Goal: Transaction & Acquisition: Purchase product/service

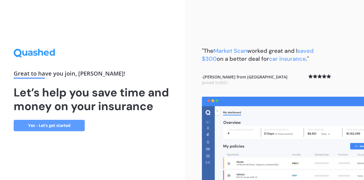
click at [63, 123] on link "Yes - Let’s get started" at bounding box center [49, 125] width 71 height 11
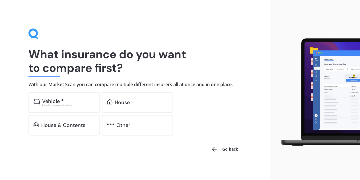
click at [118, 101] on div "House" at bounding box center [122, 102] width 15 height 6
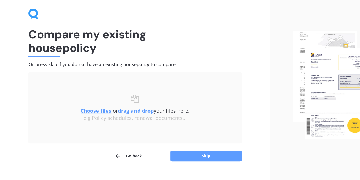
scroll to position [28, 0]
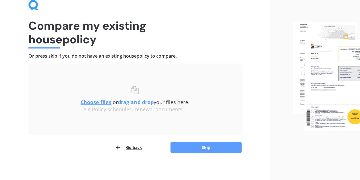
click at [201, 147] on button "Skip" at bounding box center [206, 147] width 71 height 11
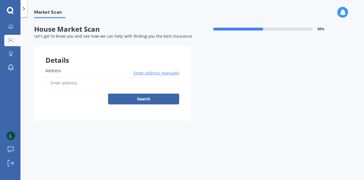
click at [102, 83] on input "Address" at bounding box center [113, 83] width 134 height 12
type input "[STREET_ADDRESS][PERSON_NAME]"
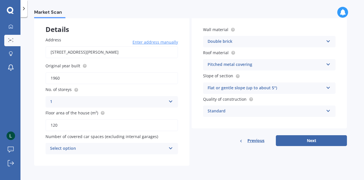
scroll to position [32, 0]
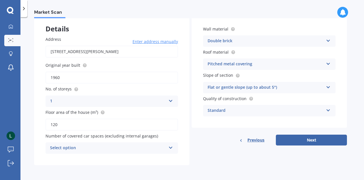
click at [142, 145] on div "Select option" at bounding box center [108, 147] width 116 height 7
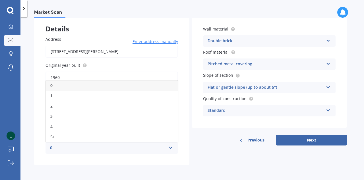
click at [327, 140] on button "Next" at bounding box center [311, 139] width 71 height 11
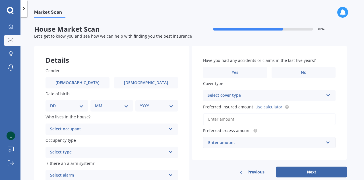
scroll to position [28, 0]
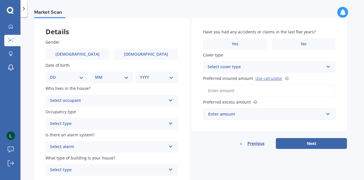
click at [155, 102] on div "Select occupant" at bounding box center [108, 100] width 116 height 7
click at [121, 110] on div "Owner" at bounding box center [112, 111] width 132 height 10
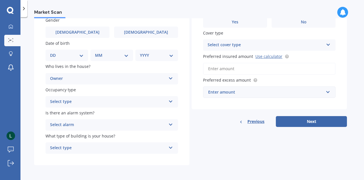
click at [143, 95] on div "Occupancy type Select type Permanent Holiday (without tenancy)" at bounding box center [112, 97] width 133 height 21
click at [142, 102] on div "Select type" at bounding box center [108, 101] width 116 height 7
click at [120, 114] on div "Permanent" at bounding box center [112, 113] width 132 height 10
click at [149, 124] on div "Select alarm" at bounding box center [108, 124] width 116 height 7
click at [98, 157] on div "No" at bounding box center [112, 156] width 132 height 10
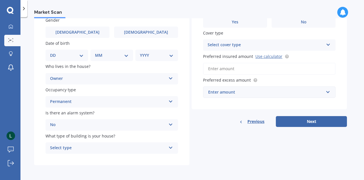
click at [124, 144] on div "Select type Freestanding Multi-unit (in a block of 6 or less) Multi-unit (in a …" at bounding box center [112, 147] width 133 height 11
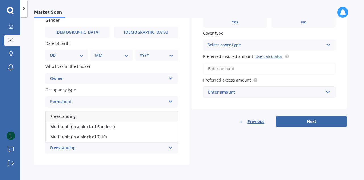
click at [100, 115] on div "Freestanding" at bounding box center [112, 116] width 132 height 10
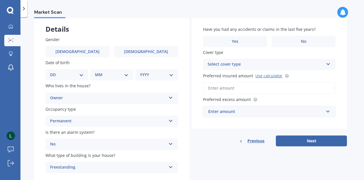
scroll to position [22, 0]
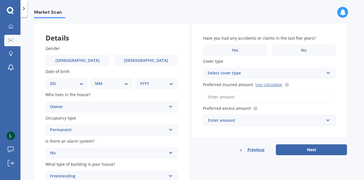
click at [307, 50] on label "No" at bounding box center [304, 49] width 64 height 11
click at [0, 0] on input "No" at bounding box center [0, 0] width 0 height 0
click at [324, 73] on div "Select cover type High" at bounding box center [269, 72] width 133 height 11
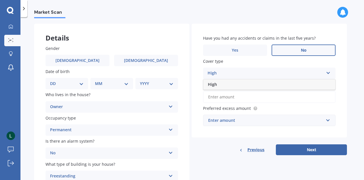
click at [235, 77] on div "High High" at bounding box center [269, 72] width 133 height 11
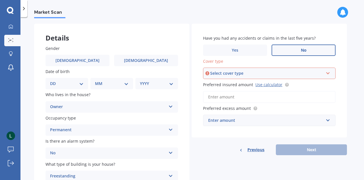
click at [287, 77] on div "Select cover type High" at bounding box center [269, 72] width 133 height 11
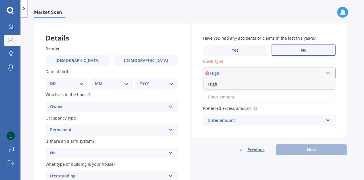
click at [244, 86] on div "High" at bounding box center [270, 84] width 132 height 10
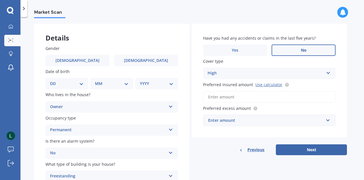
click at [276, 98] on input "Preferred insured amount Use calculator" at bounding box center [269, 97] width 133 height 12
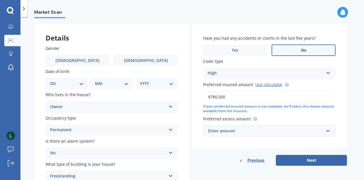
type input "$780,000"
click at [284, 131] on div "Enter amount" at bounding box center [266, 131] width 116 height 6
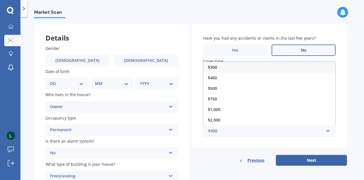
click at [218, 96] on div "$750" at bounding box center [270, 98] width 132 height 11
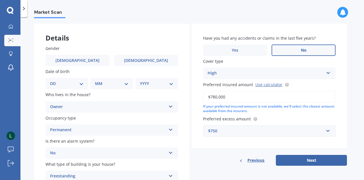
click at [301, 157] on button "Next" at bounding box center [311, 160] width 71 height 11
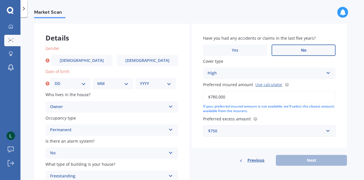
click at [81, 59] on span "[DEMOGRAPHIC_DATA]" at bounding box center [82, 60] width 44 height 5
click at [0, 0] on input "[DEMOGRAPHIC_DATA]" at bounding box center [0, 0] width 0 height 0
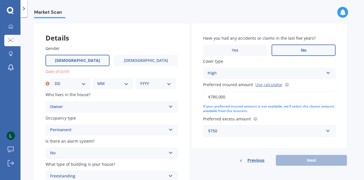
click at [76, 86] on select "DD 01 02 03 04 05 06 07 08 09 10 11 12 13 14 15 16 17 18 19 20 21 22 23 24 25 2…" at bounding box center [70, 83] width 31 height 6
select select "14"
click at [55, 80] on select "DD 01 02 03 04 05 06 07 08 09 10 11 12 13 14 15 16 17 18 19 20 21 22 23 24 25 2…" at bounding box center [70, 83] width 31 height 6
click at [108, 84] on select "MM 01 02 03 04 05 06 07 08 09 10 11 12" at bounding box center [112, 83] width 31 height 6
select select "04"
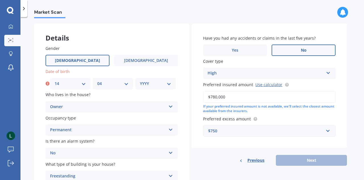
click at [97, 80] on select "MM 01 02 03 04 05 06 07 08 09 10 11 12" at bounding box center [112, 83] width 31 height 6
click at [154, 84] on select "YYYY 2009 2008 2007 2006 2005 2004 2003 2002 2001 2000 1999 1998 1997 1996 1995…" at bounding box center [155, 83] width 31 height 6
select select "1988"
click at [140, 80] on select "YYYY 2009 2008 2007 2006 2005 2004 2003 2002 2001 2000 1999 1998 1997 1996 1995…" at bounding box center [155, 83] width 31 height 6
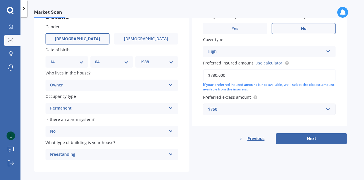
scroll to position [51, 0]
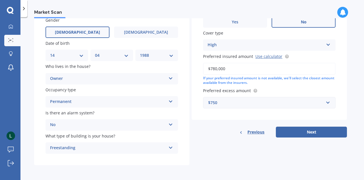
click at [300, 127] on button "Next" at bounding box center [311, 131] width 71 height 11
select select "14"
select select "04"
select select "1988"
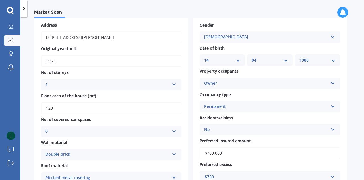
scroll to position [57, 0]
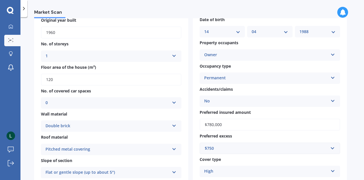
click at [169, 126] on div "Double brick" at bounding box center [108, 125] width 124 height 7
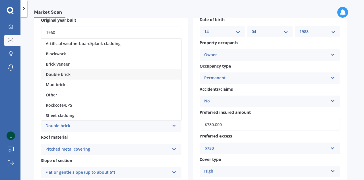
click at [77, 63] on div "Brick veneer" at bounding box center [111, 64] width 140 height 10
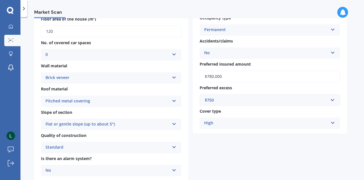
scroll to position [114, 0]
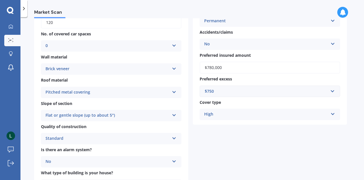
click at [157, 114] on div "Flat or gentle slope (up to about 5°)" at bounding box center [108, 115] width 124 height 7
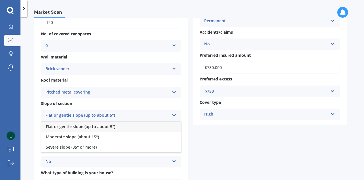
click at [117, 129] on div "Flat or gentle slope (up to about 5°)" at bounding box center [111, 126] width 140 height 10
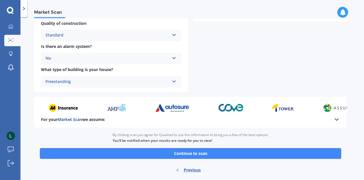
scroll to position [231, 0]
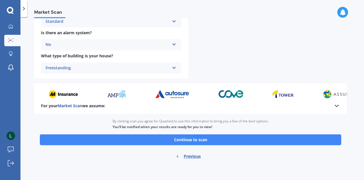
click at [212, 140] on button "Continue to scan" at bounding box center [191, 139] width 302 height 11
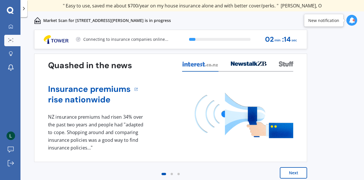
scroll to position [4, 0]
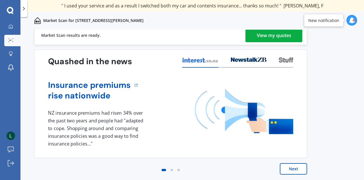
click at [281, 33] on div "View my quotes" at bounding box center [274, 35] width 34 height 14
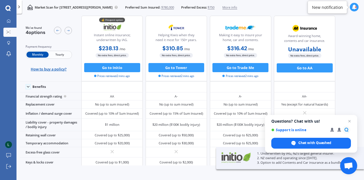
scroll to position [35, 0]
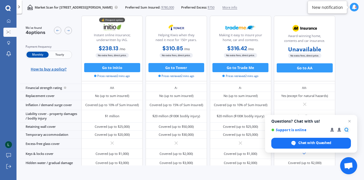
click at [352, 119] on span "Close chat" at bounding box center [349, 121] width 7 height 7
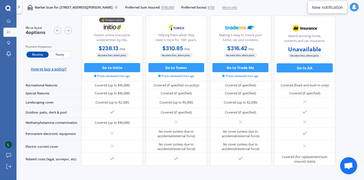
scroll to position [0, 0]
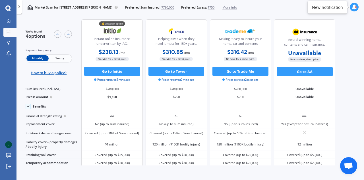
click at [58, 61] on span "Yearly" at bounding box center [60, 58] width 22 height 6
click at [67, 35] on icon at bounding box center [69, 34] width 4 height 4
click at [56, 36] on icon at bounding box center [58, 34] width 4 height 4
click at [67, 36] on icon at bounding box center [69, 34] width 4 height 4
